Goal: Find specific page/section: Find specific page/section

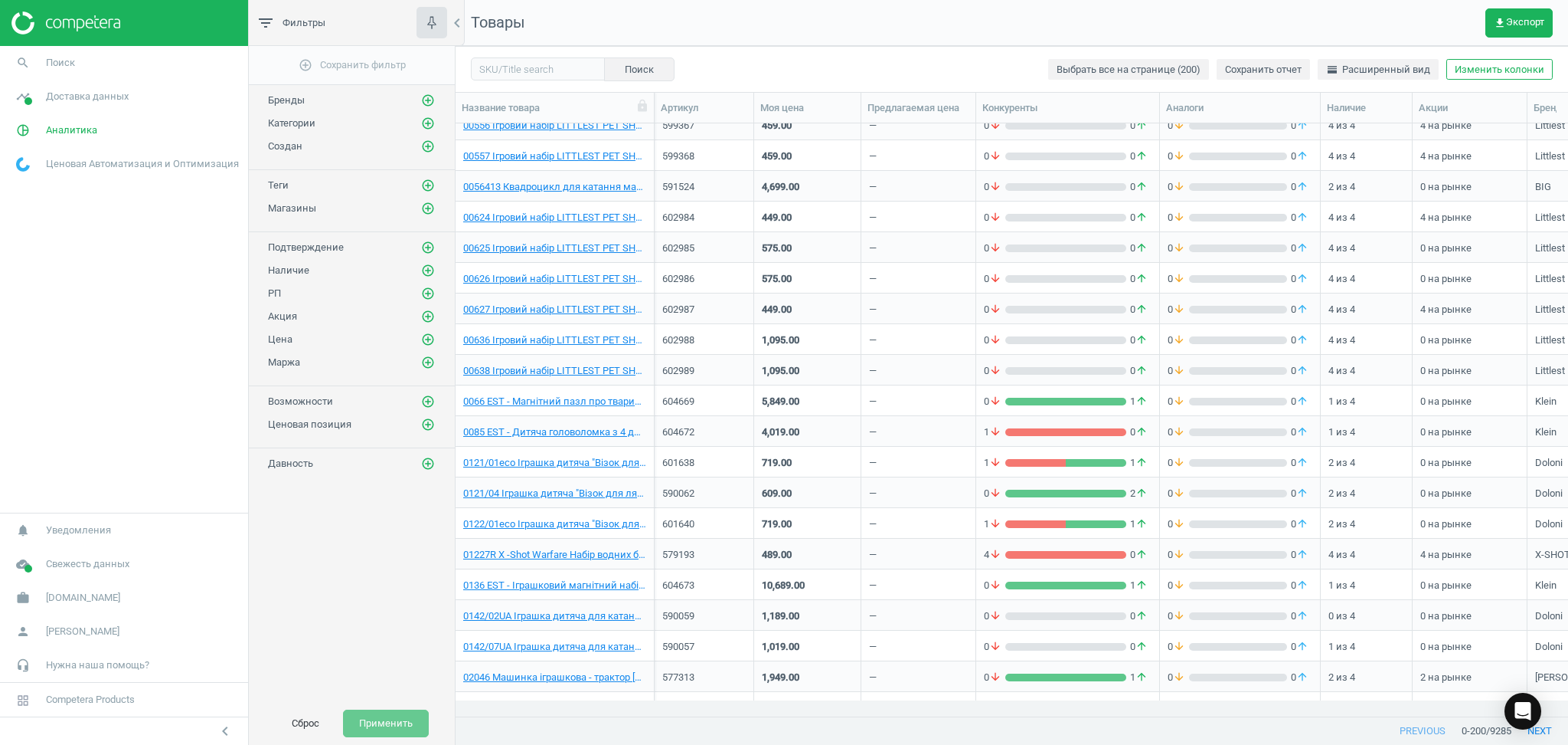
scroll to position [817, 0]
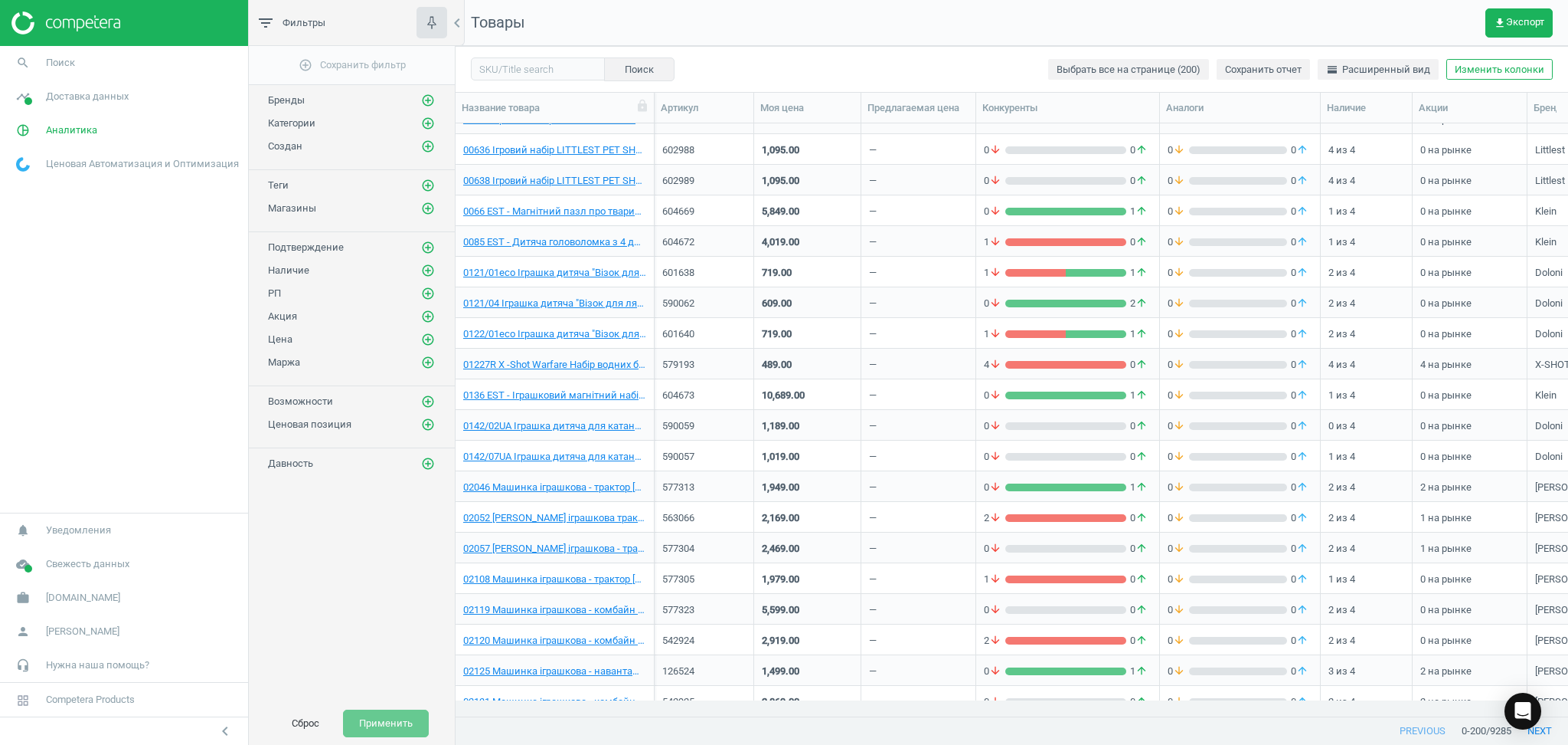
click at [907, 73] on div "Поиск Выбрать все на странице (200) Сохранить отчет horizontal_split Расширенны…" at bounding box center [1011, 68] width 1113 height 46
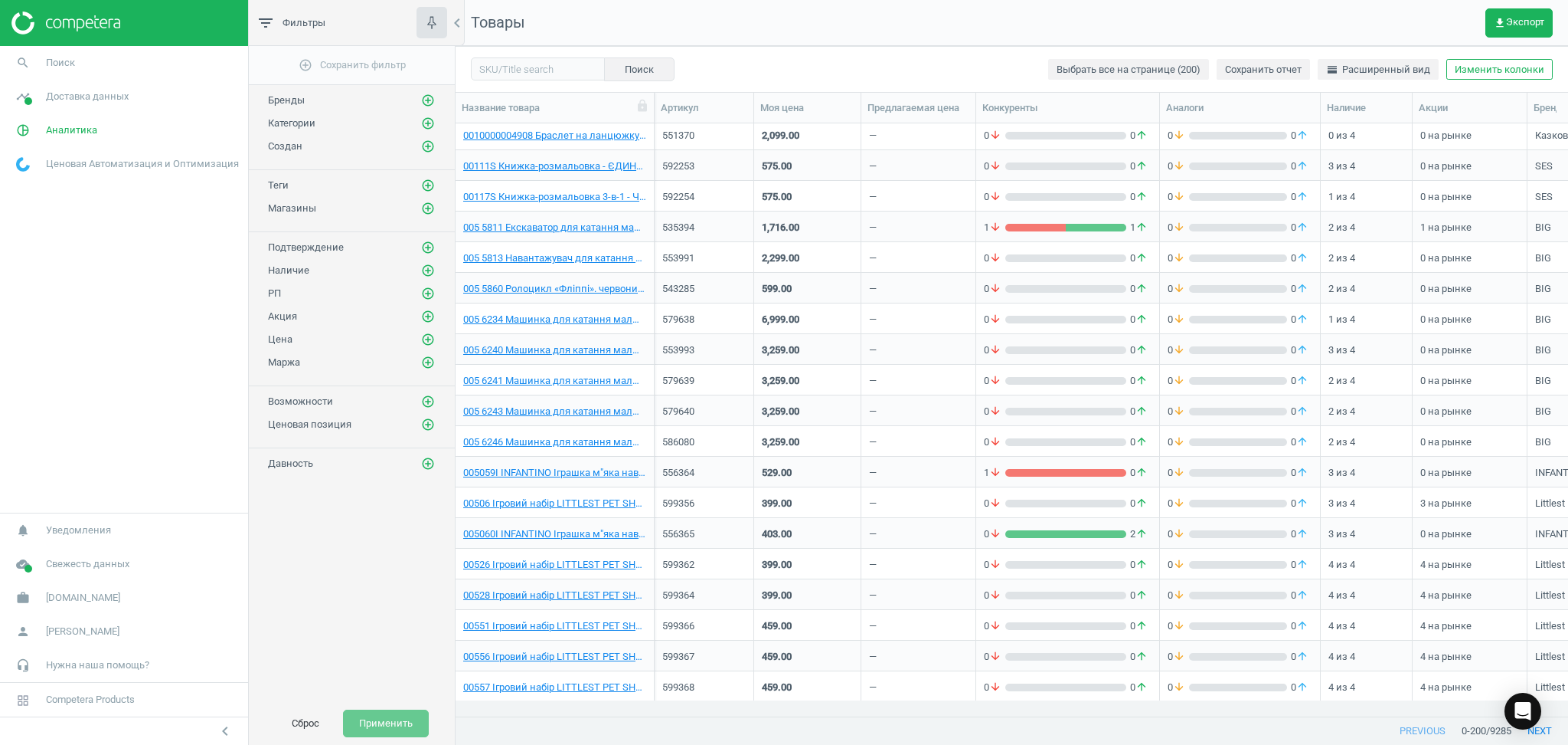
scroll to position [0, 0]
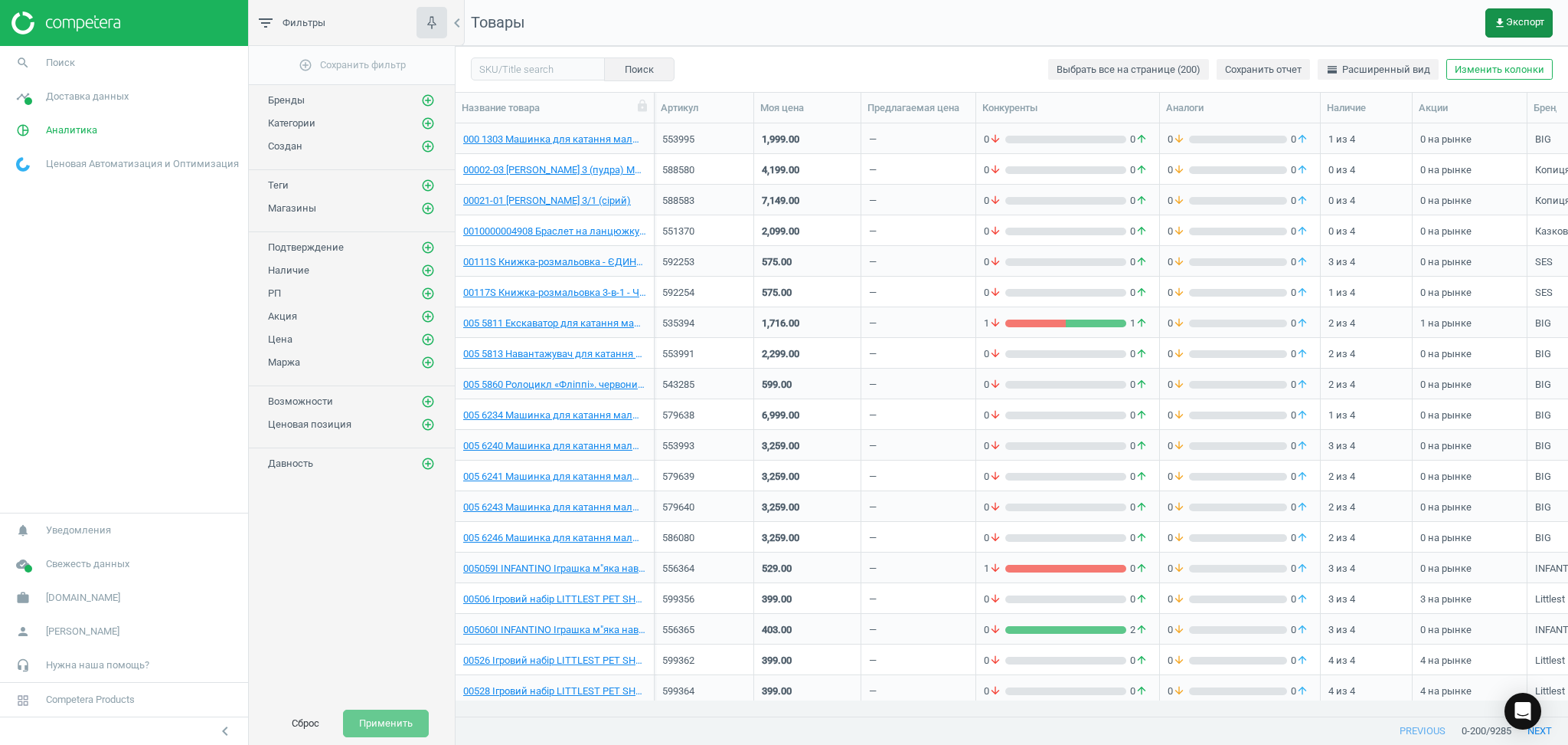
click at [1524, 19] on span "get_app Экспорт" at bounding box center [1519, 22] width 51 height 12
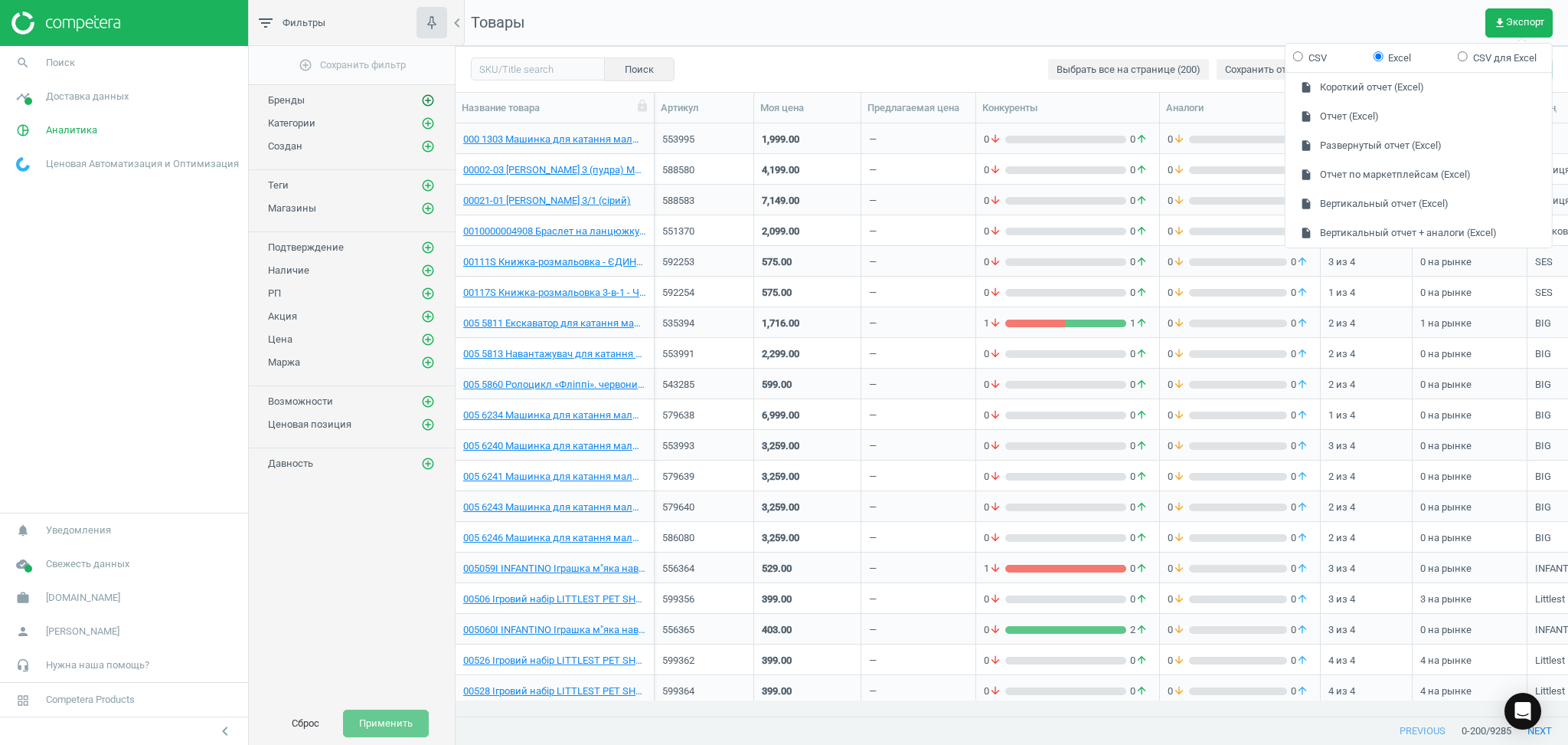
click at [430, 102] on icon "add_circle_outline" at bounding box center [428, 100] width 14 height 14
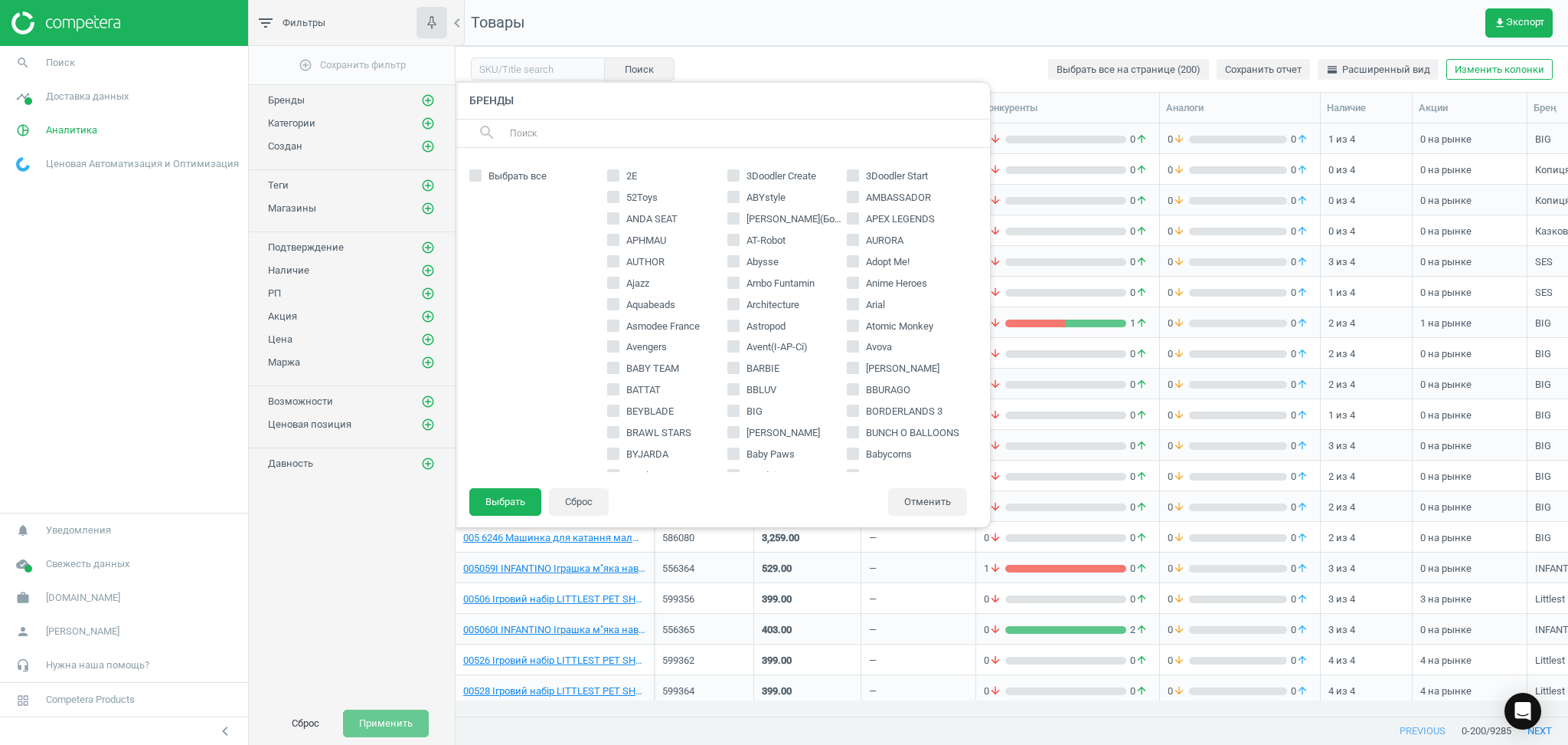
click at [617, 173] on input "2Е" at bounding box center [613, 175] width 10 height 10
checkbox input "true"
click at [616, 199] on input "52Toys" at bounding box center [613, 196] width 10 height 10
checkbox input "true"
click at [503, 191] on icon "close" at bounding box center [502, 196] width 14 height 14
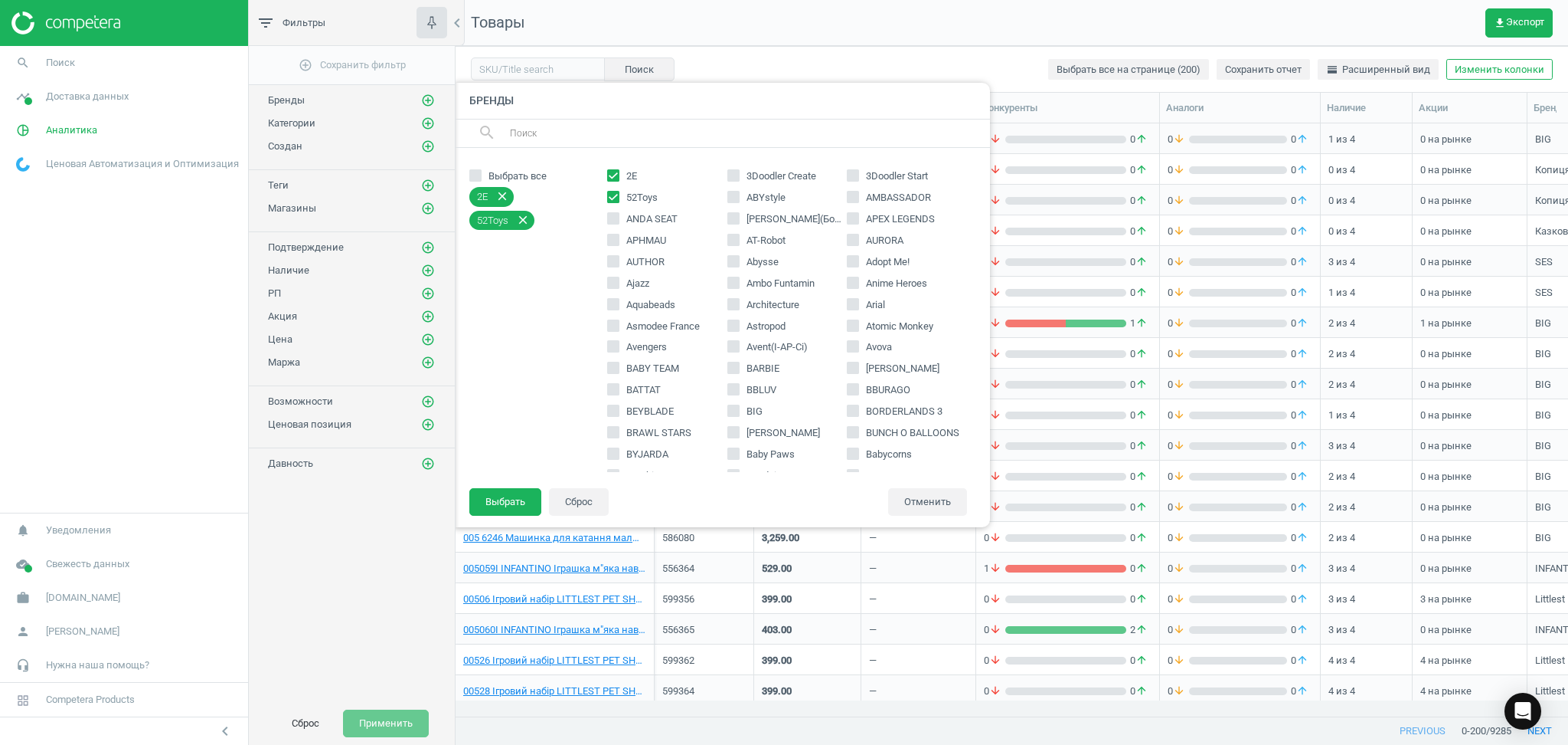
checkbox input "false"
click at [516, 195] on icon "close" at bounding box center [523, 196] width 14 height 14
checkbox input "false"
click at [427, 126] on icon "add_circle_outline" at bounding box center [428, 123] width 14 height 14
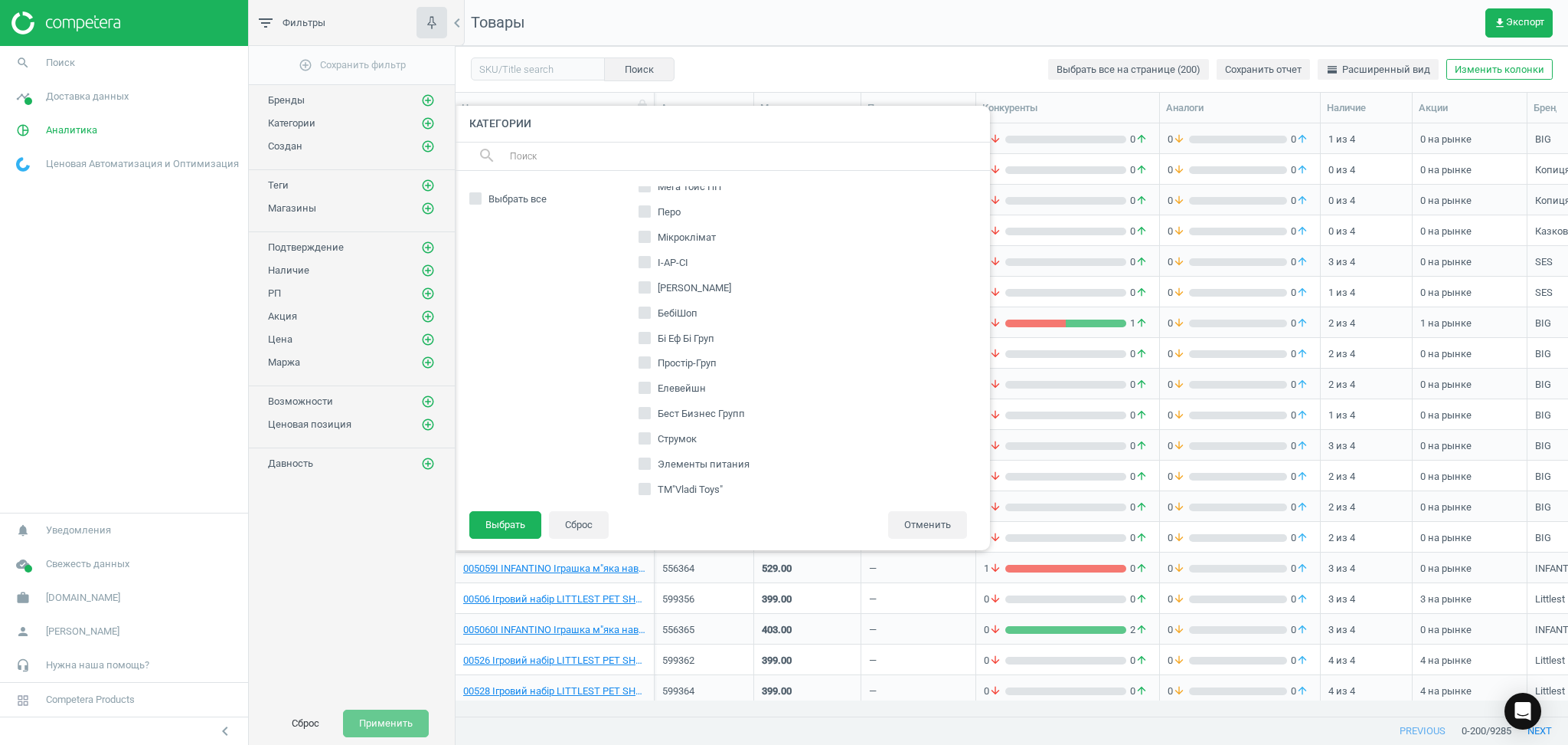
scroll to position [715, 0]
click at [647, 300] on input "ТМ"Vladi Toys"" at bounding box center [644, 298] width 10 height 10
checkbox input "true"
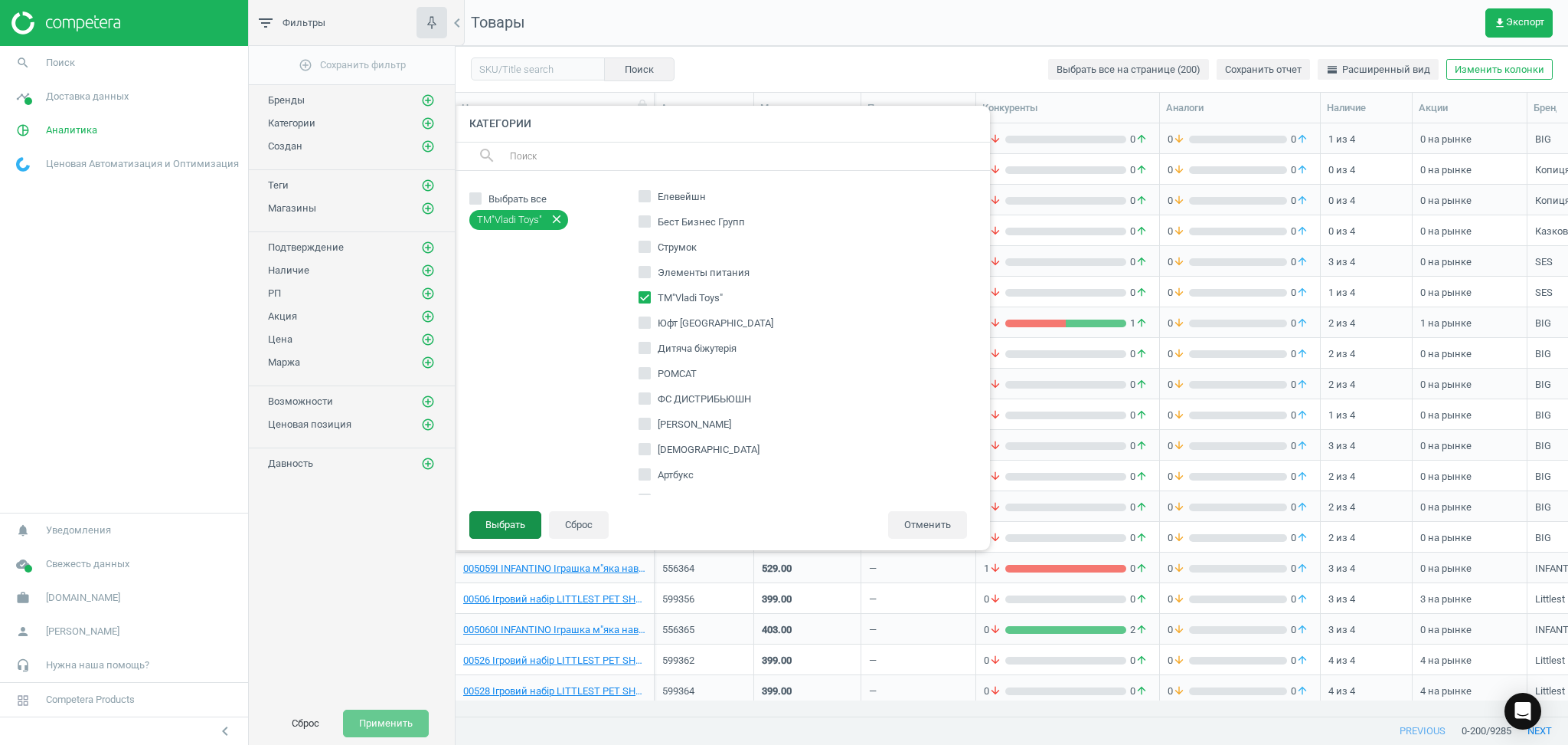
click at [504, 527] on button "Выбрать" at bounding box center [505, 525] width 72 height 27
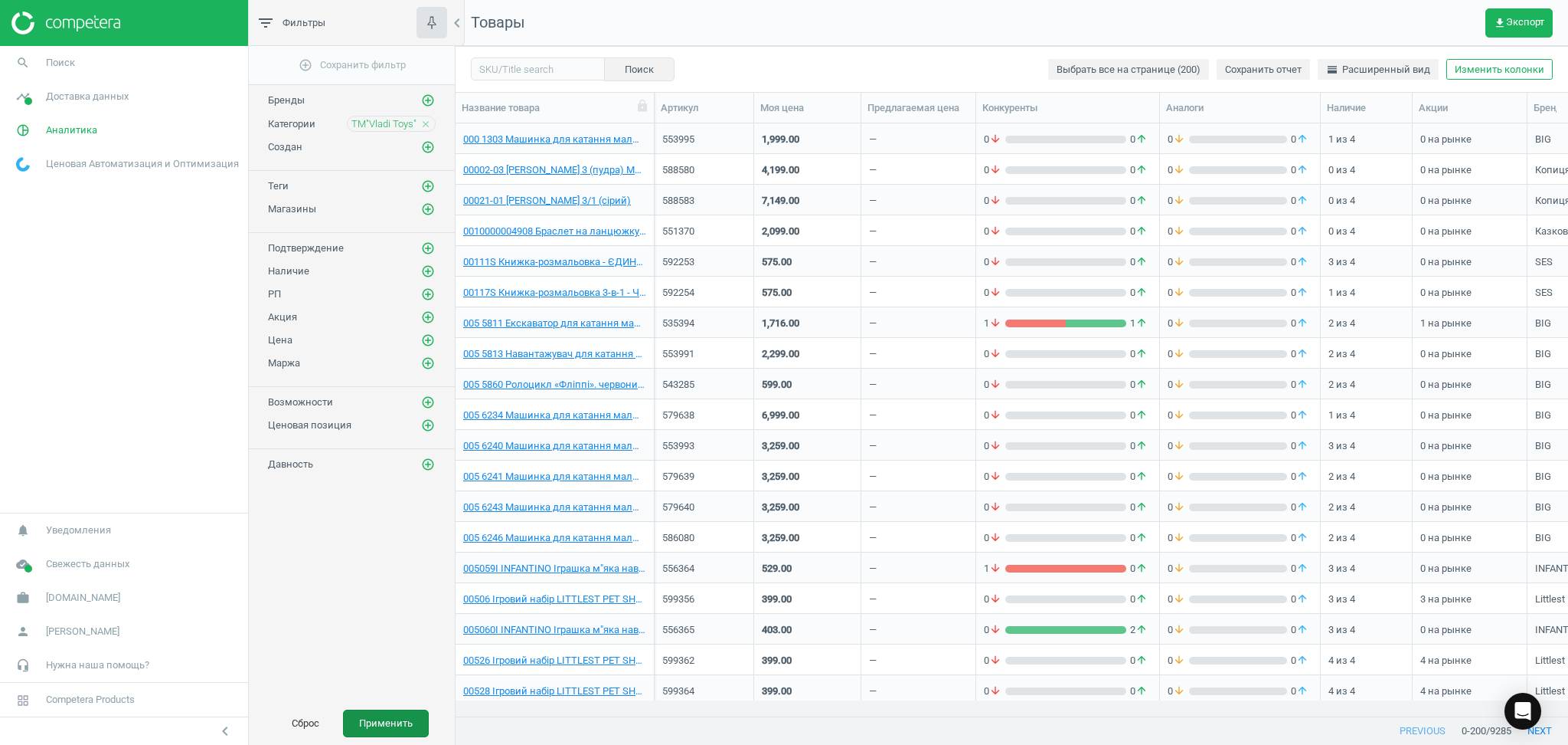
click at [375, 716] on button "Применить" at bounding box center [386, 723] width 86 height 27
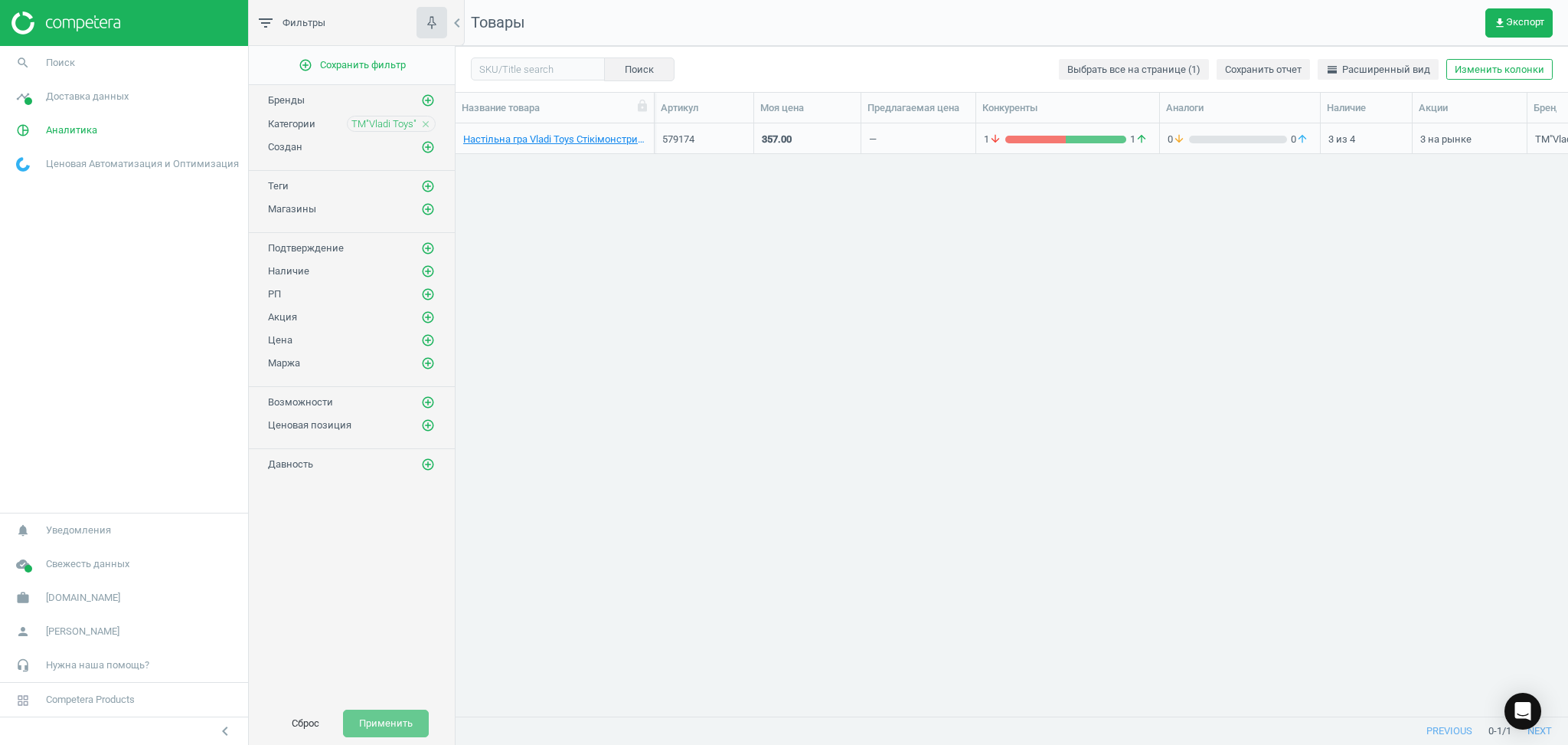
click at [424, 124] on icon "close" at bounding box center [425, 124] width 11 height 11
click at [424, 185] on icon "add_circle_outline" at bounding box center [428, 185] width 14 height 14
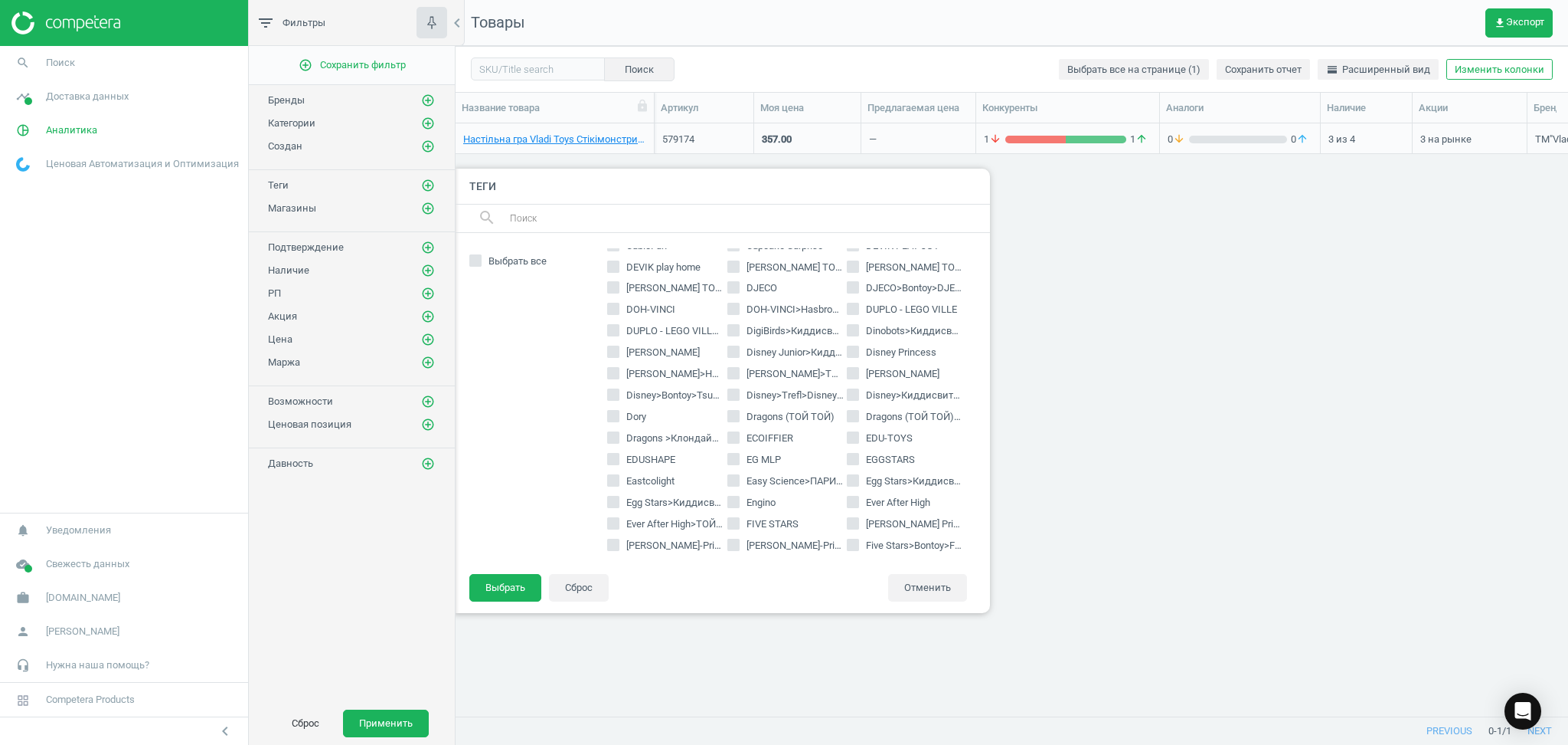
scroll to position [613, 0]
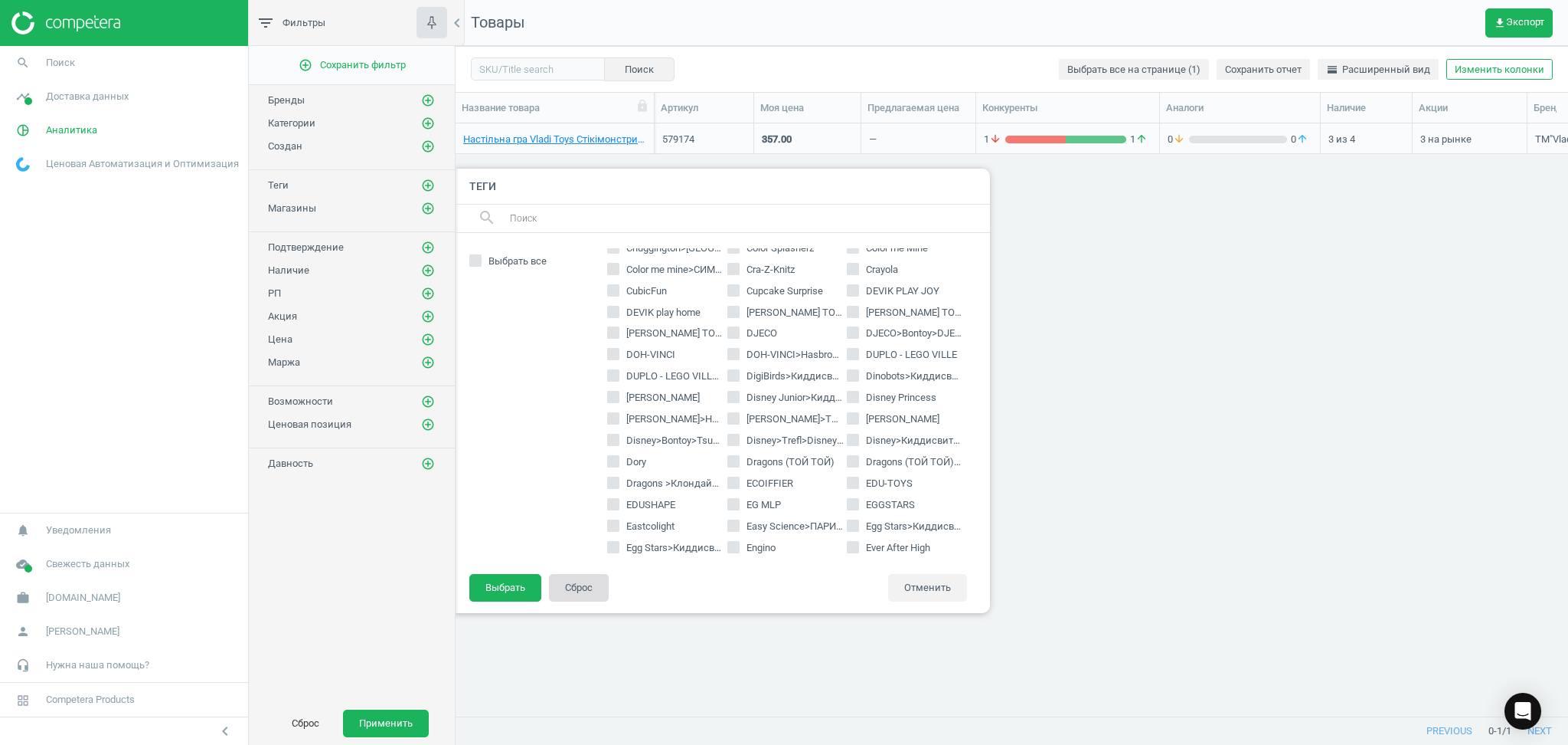
click at [581, 589] on button "Сброс" at bounding box center [579, 587] width 60 height 27
click at [922, 576] on button "Отменить" at bounding box center [927, 587] width 79 height 27
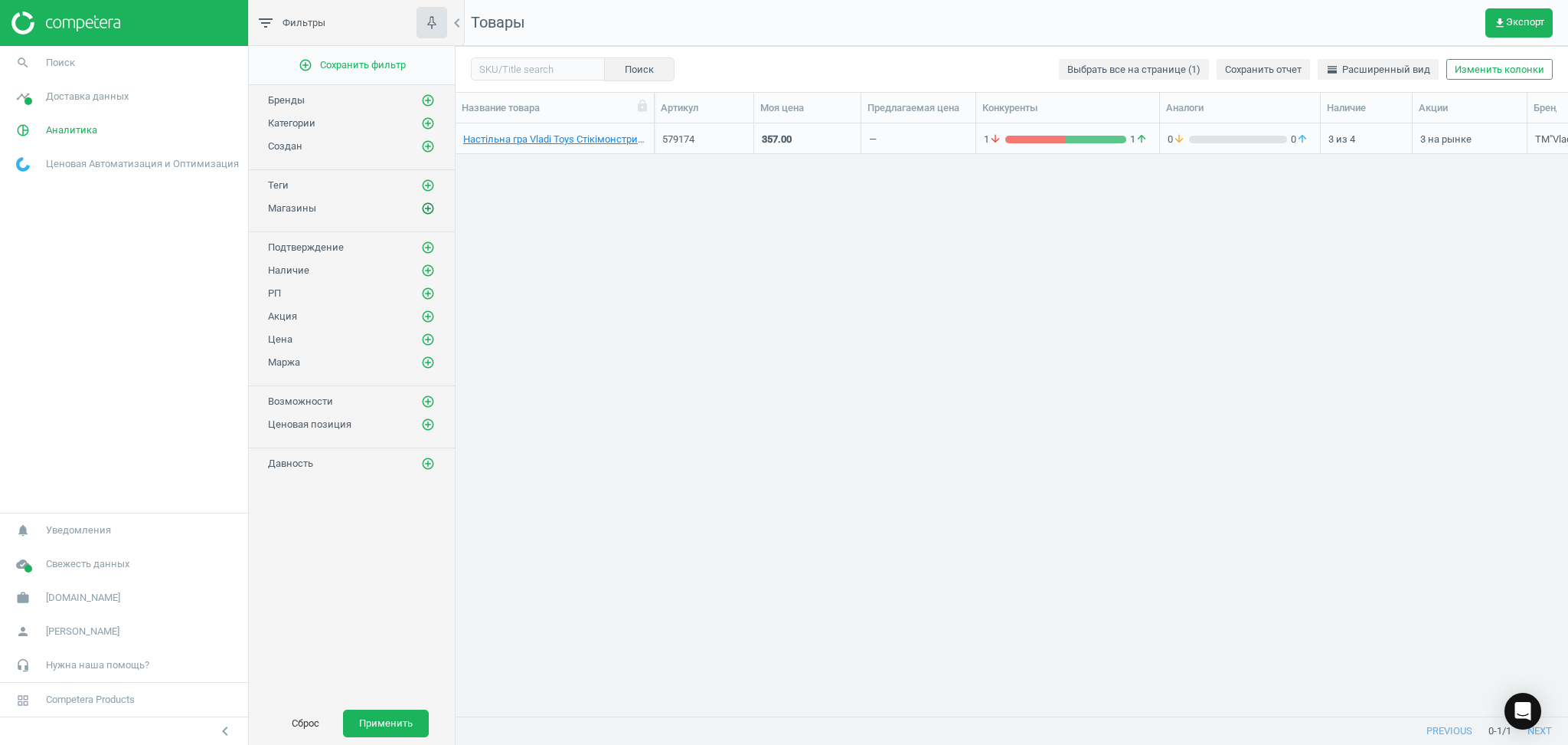
click at [423, 209] on icon "add_circle_outline" at bounding box center [428, 208] width 14 height 14
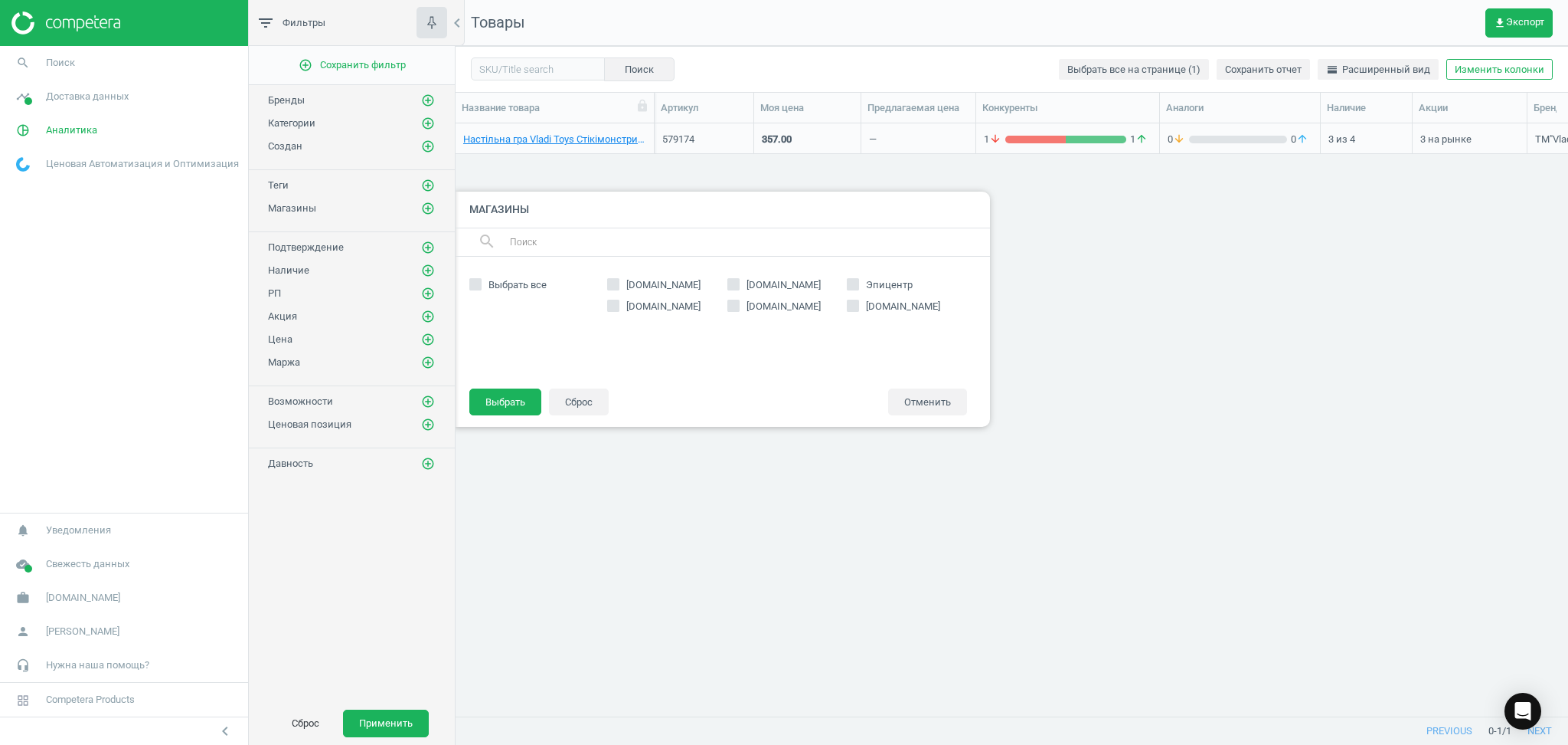
click at [370, 565] on div "add_circle_outline Сохранить фильтр Бренды add_circle_outline Категории add_cir…" at bounding box center [352, 373] width 206 height 656
click at [923, 399] on button "Отменить" at bounding box center [927, 402] width 79 height 27
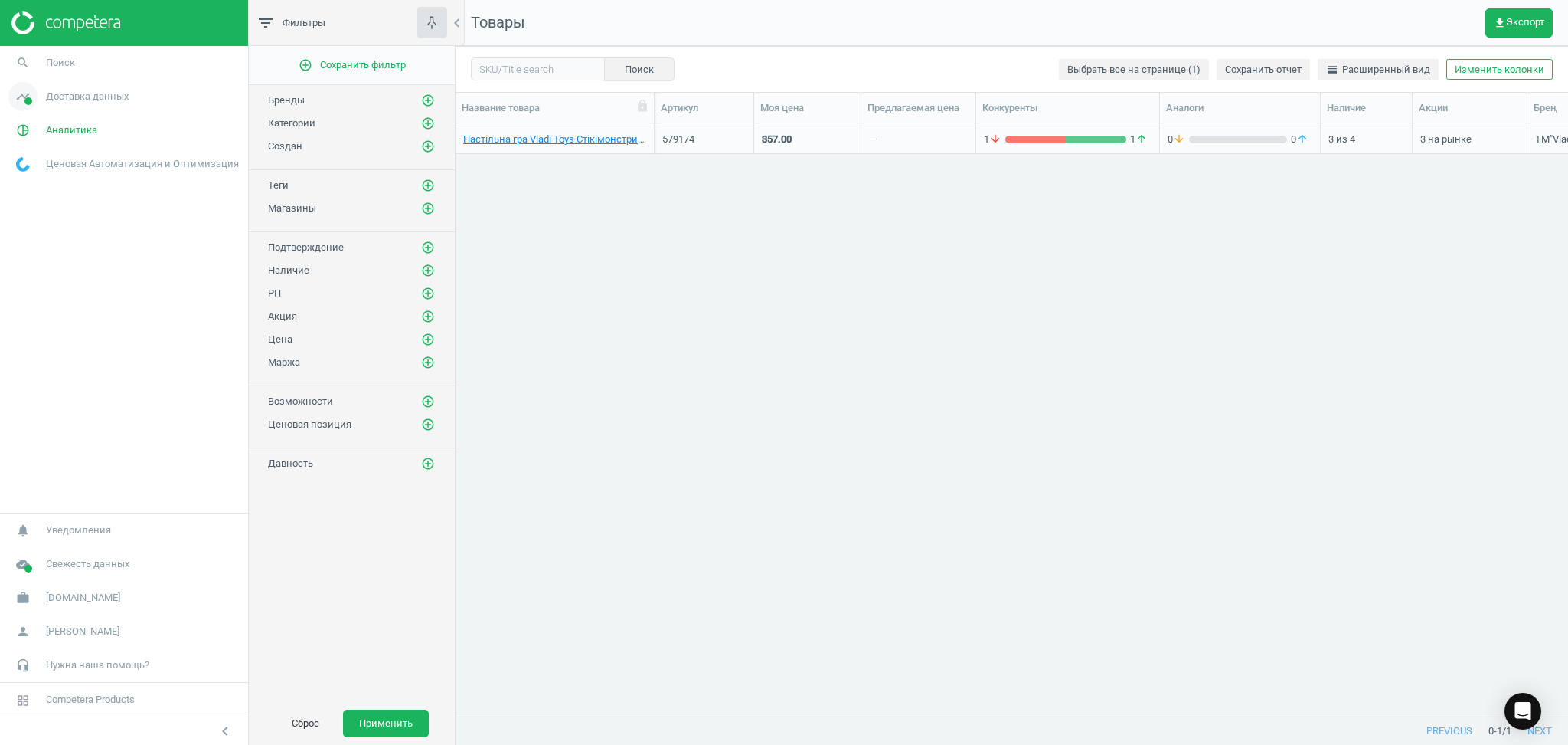
click at [55, 98] on span "Доставка данных" at bounding box center [87, 96] width 83 height 14
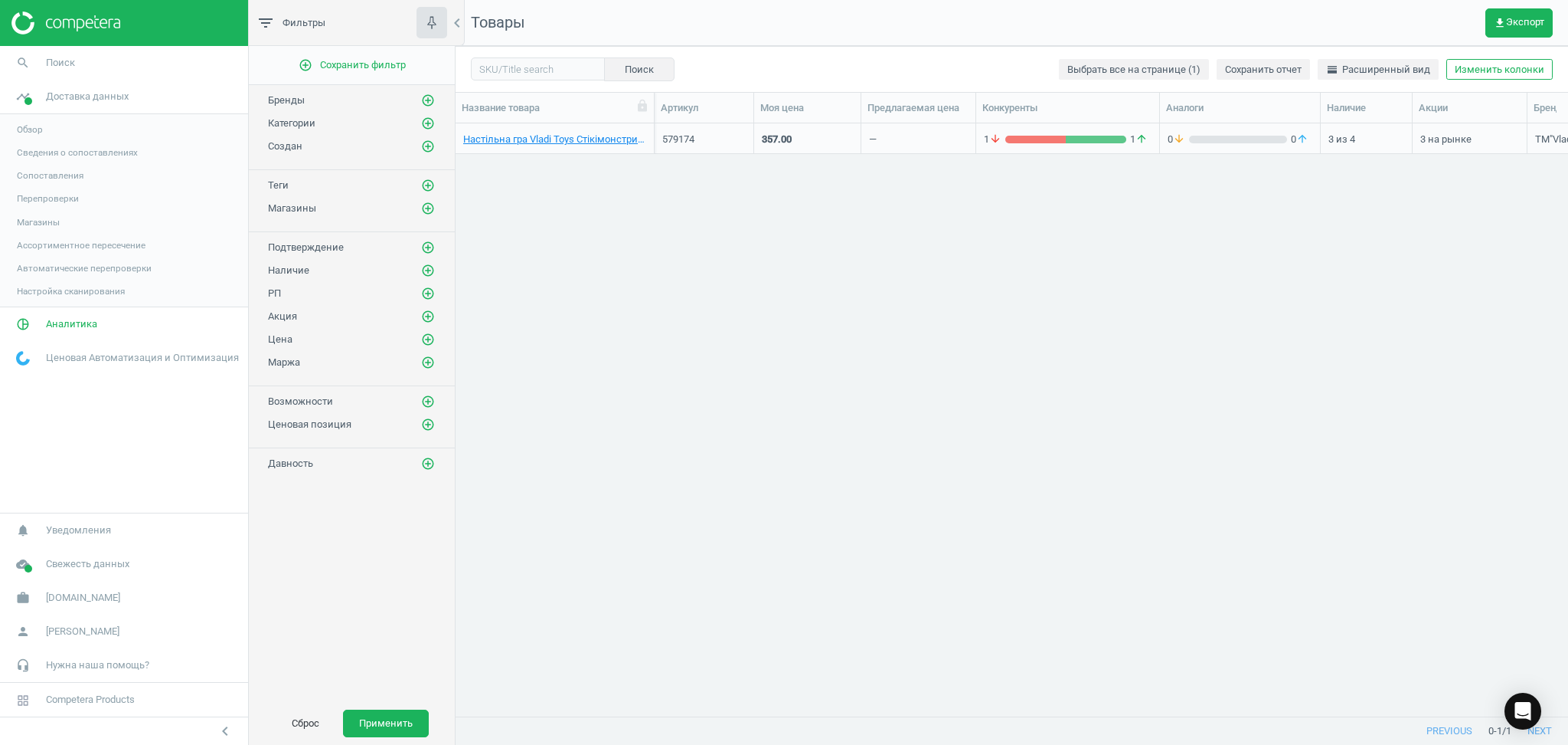
click at [25, 224] on span "Магазины" at bounding box center [38, 222] width 43 height 12
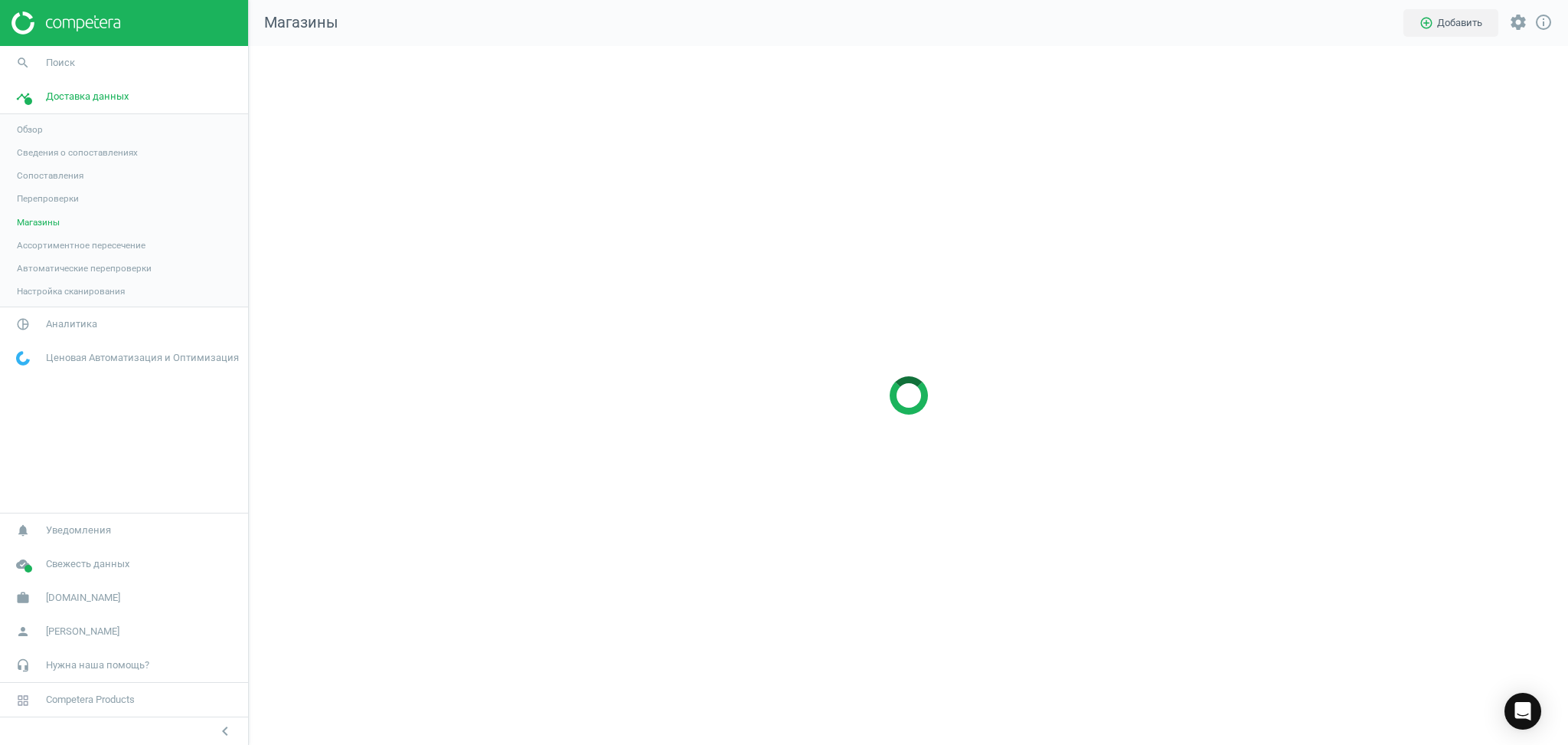
scroll to position [730, 1351]
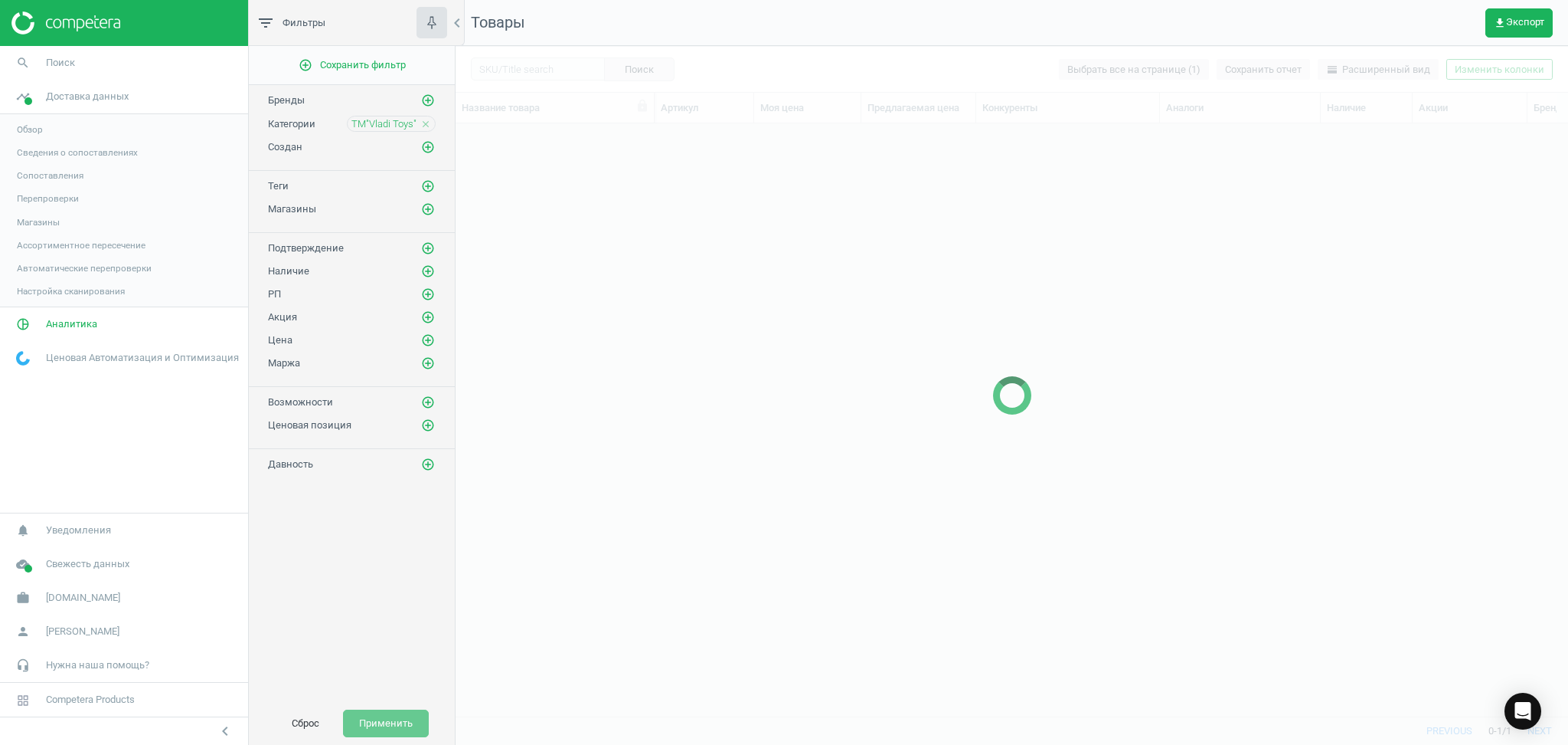
scroll to position [561, 1097]
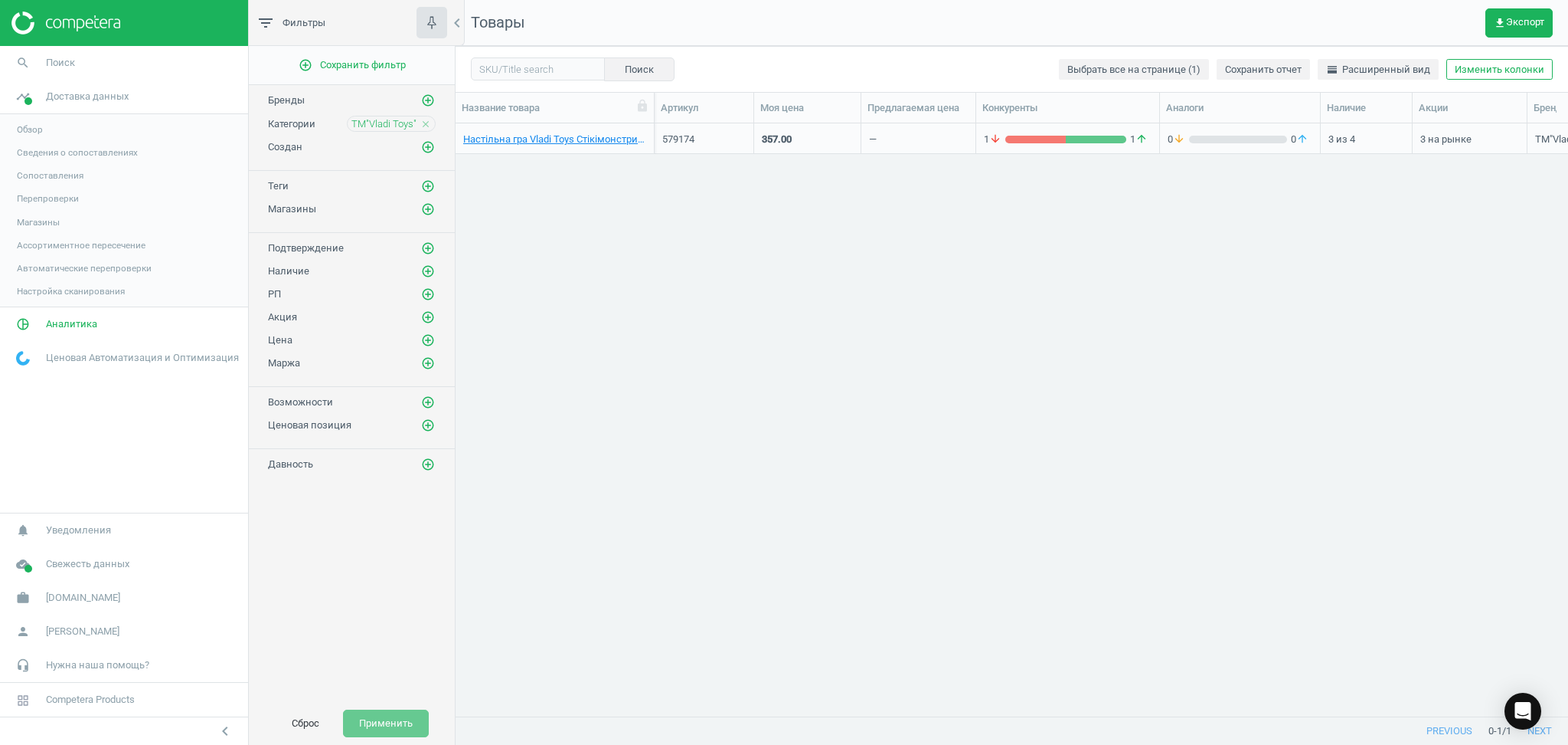
click at [426, 121] on icon "close" at bounding box center [425, 124] width 11 height 11
click at [536, 65] on input "text" at bounding box center [538, 69] width 134 height 23
paste input "607815"
type input "607815"
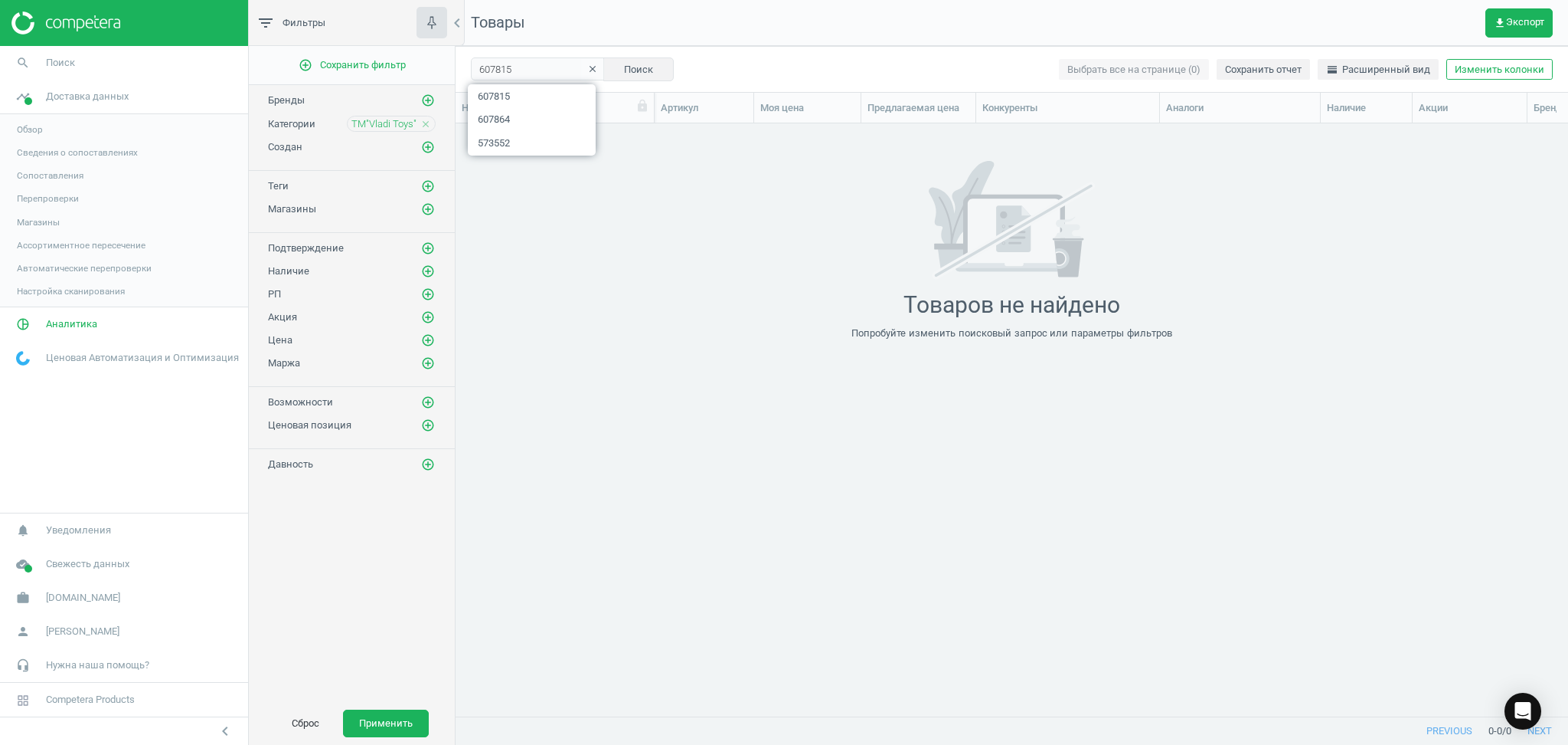
click at [425, 127] on icon "close" at bounding box center [425, 124] width 11 height 11
click at [300, 725] on button "Сброс" at bounding box center [306, 723] width 60 height 27
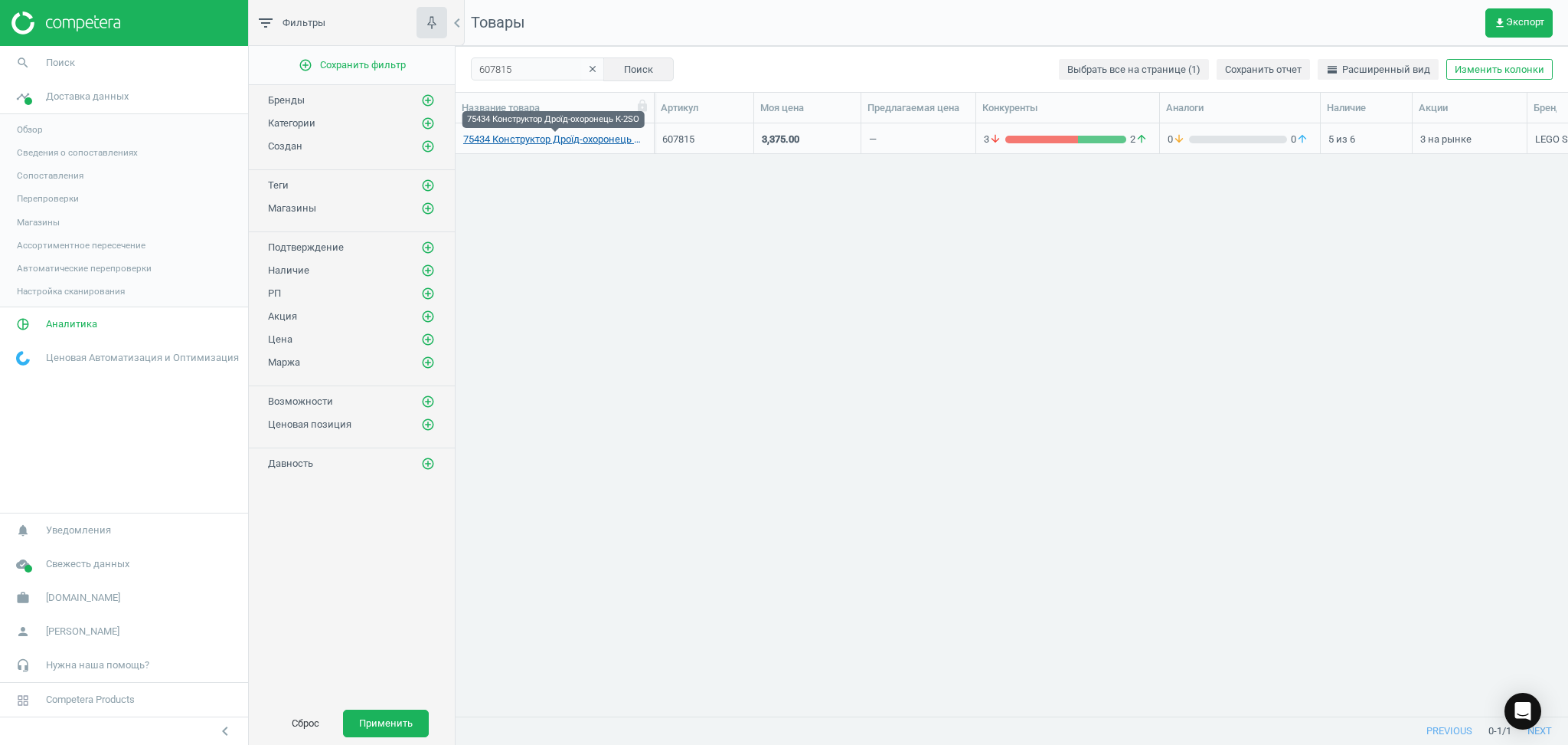
click at [597, 141] on link "75434 Конструктор Дроїд-охоронець K-2SO" at bounding box center [555, 139] width 183 height 14
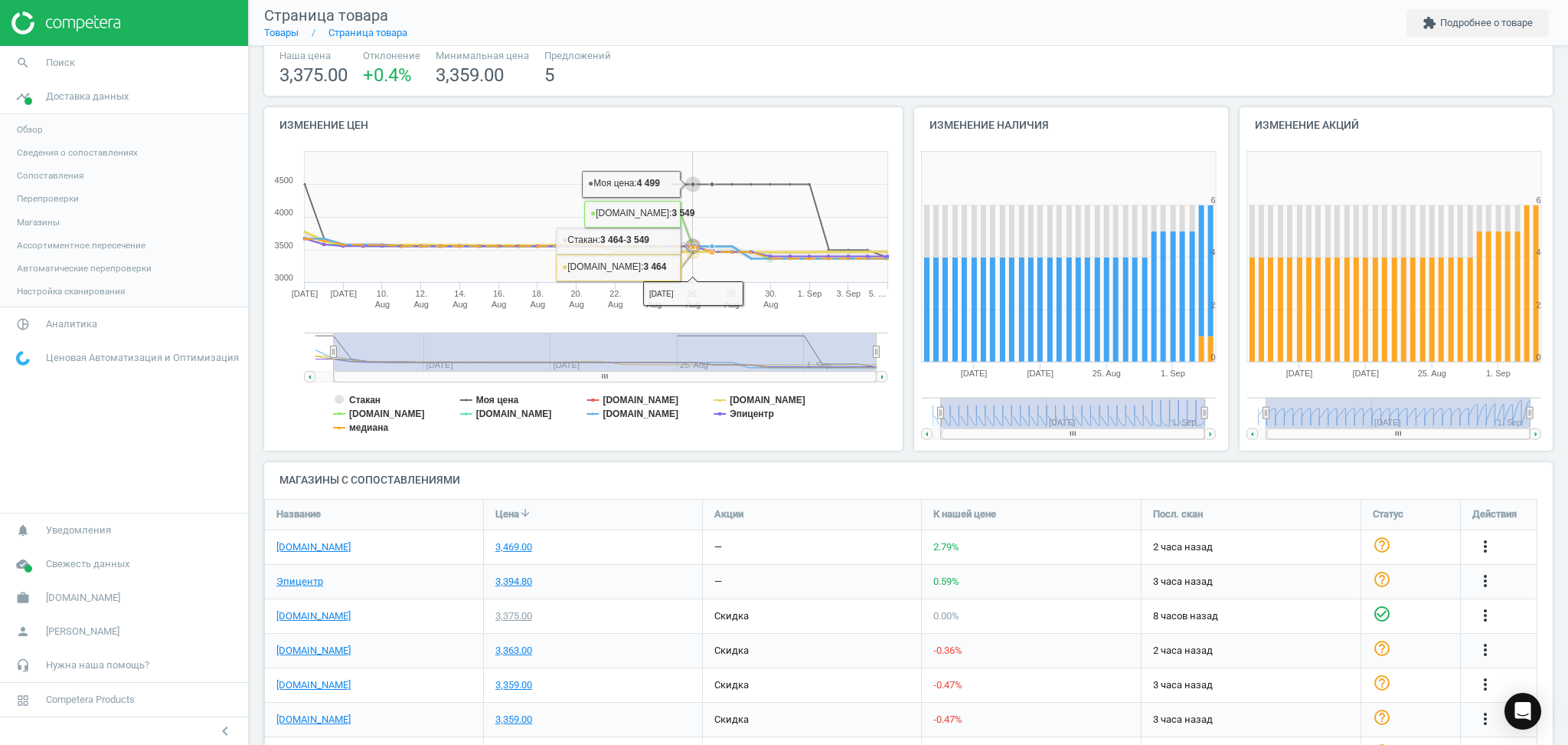
scroll to position [173, 0]
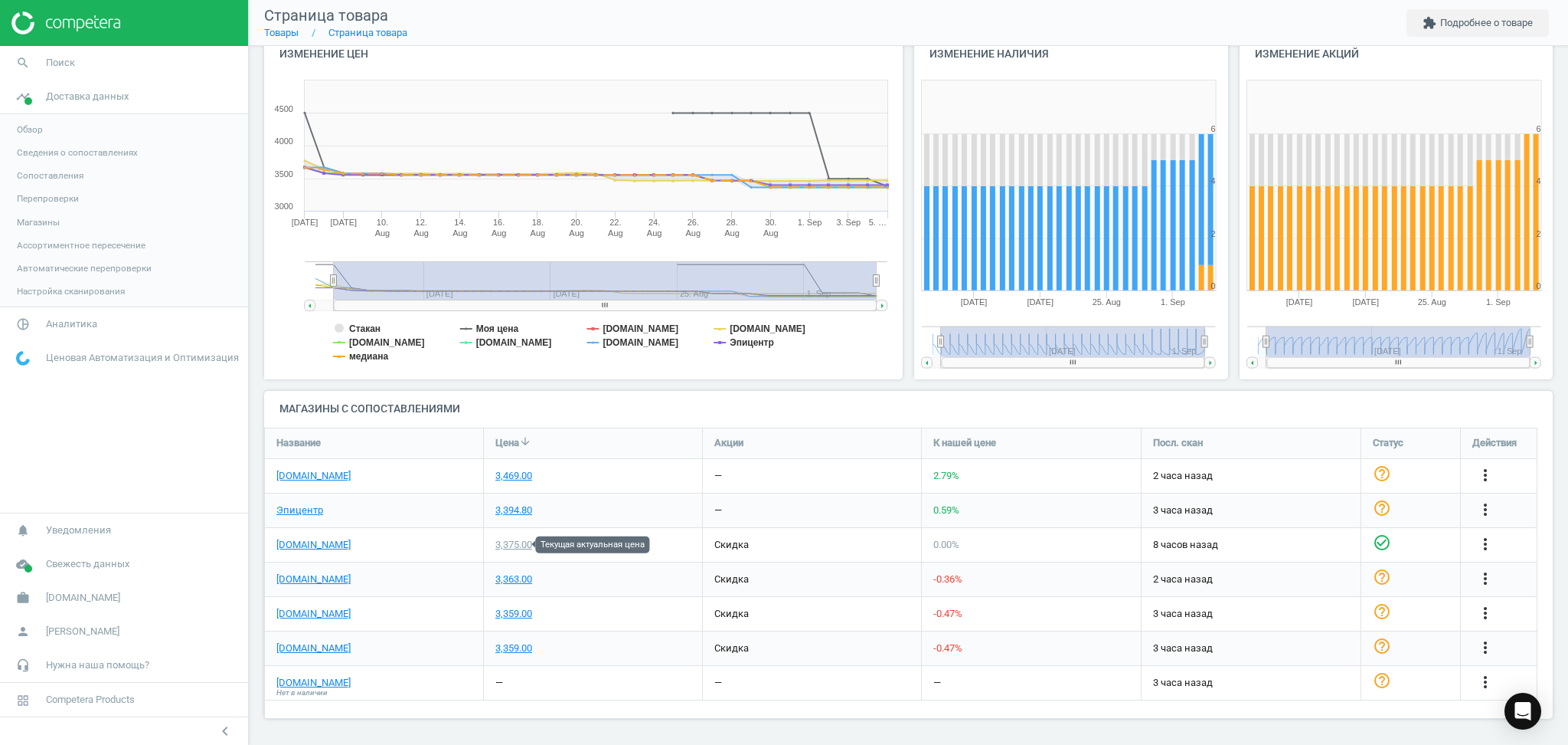
click at [504, 547] on div "3,375.00" at bounding box center [514, 545] width 37 height 14
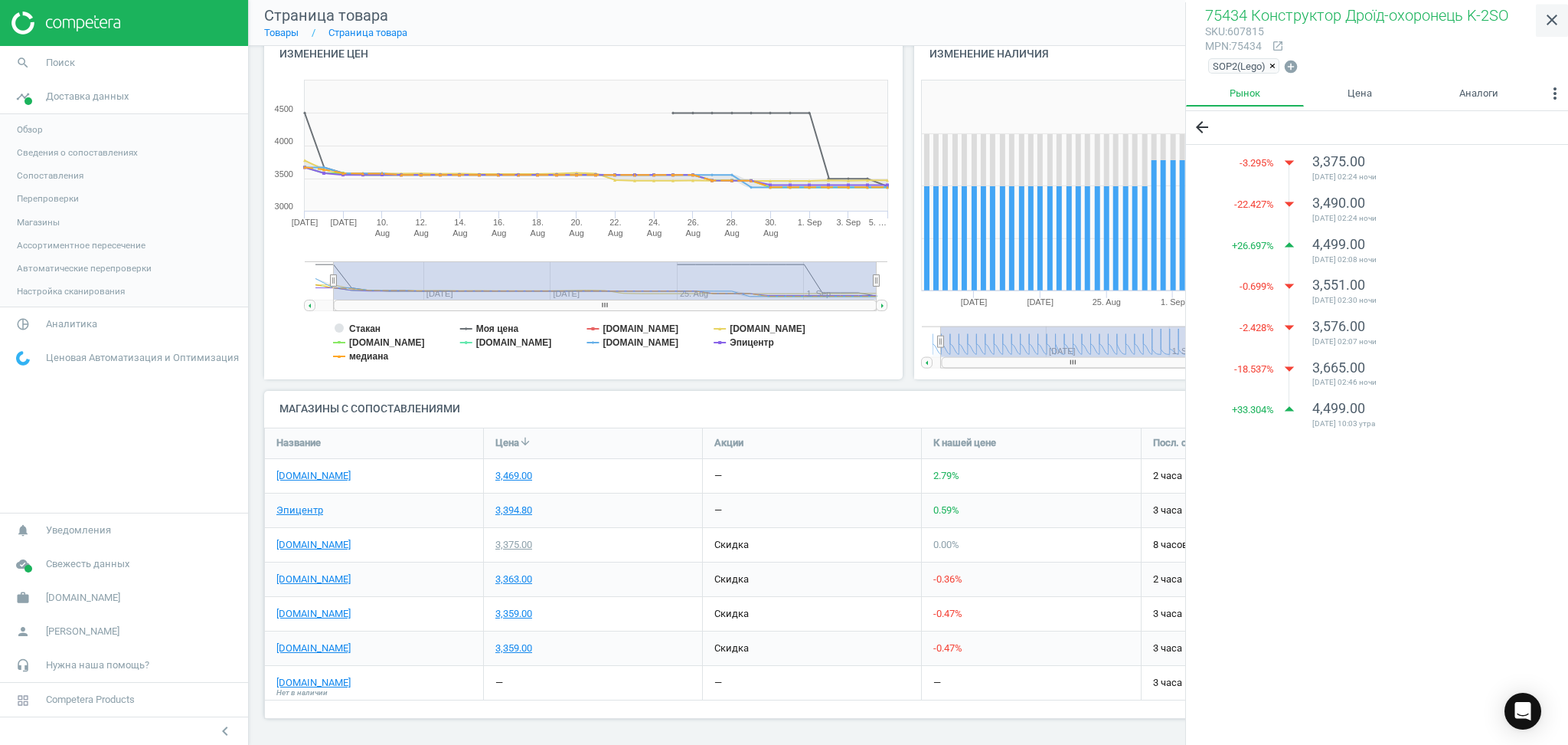
click at [1546, 14] on icon "close" at bounding box center [1552, 20] width 18 height 18
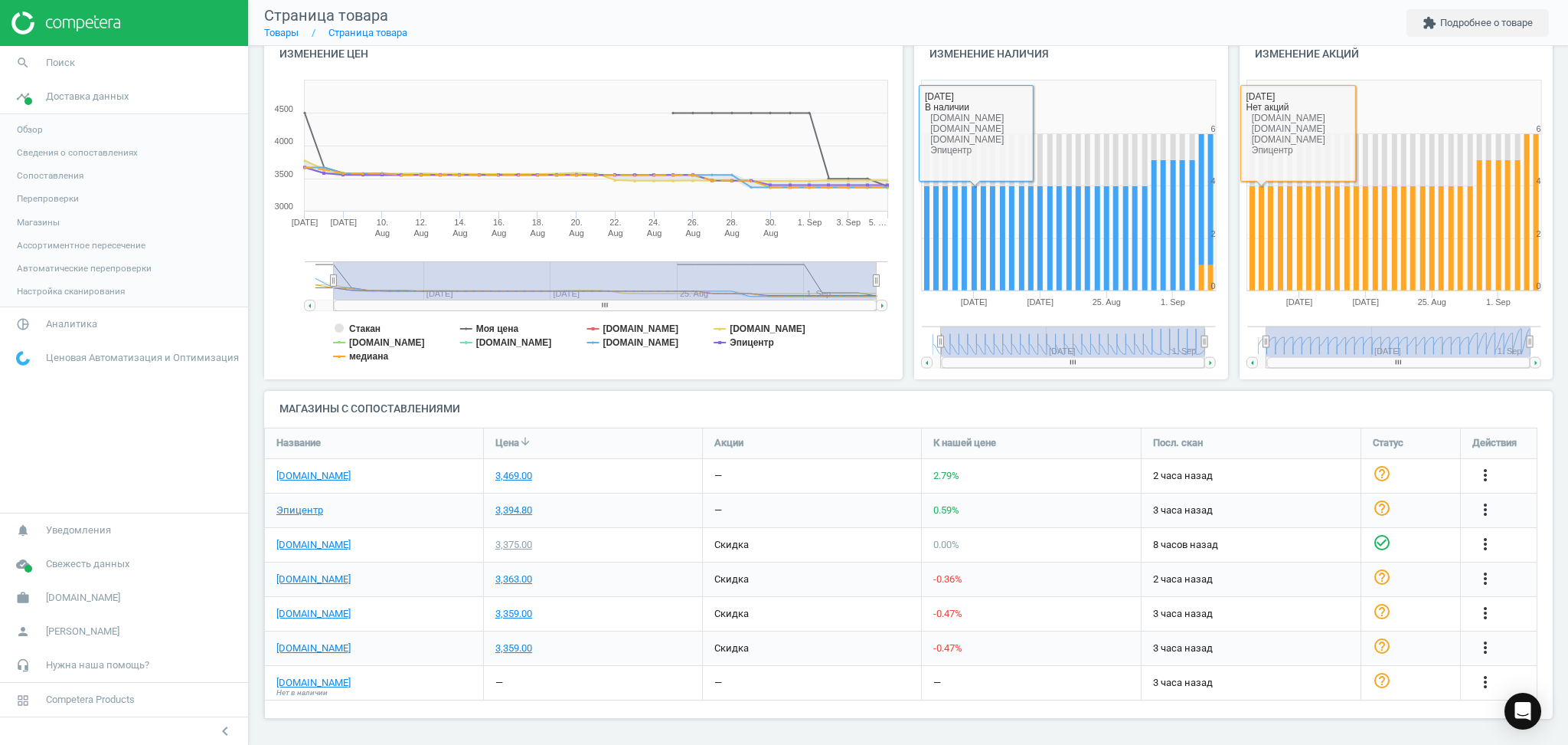
scroll to position [0, 0]
